Goal: Task Accomplishment & Management: Manage account settings

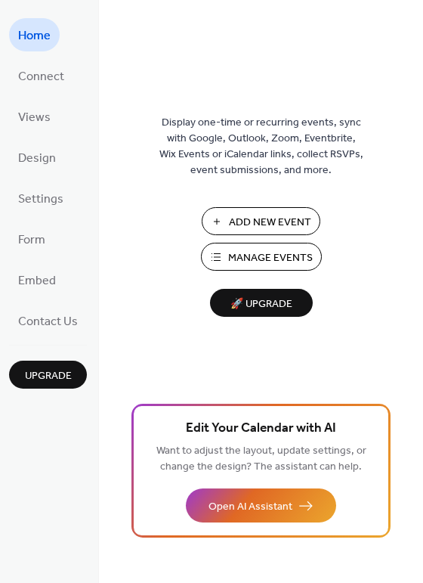
click at [224, 256] on button "Manage Events" at bounding box center [261, 257] width 121 height 28
